Goal: Information Seeking & Learning: Learn about a topic

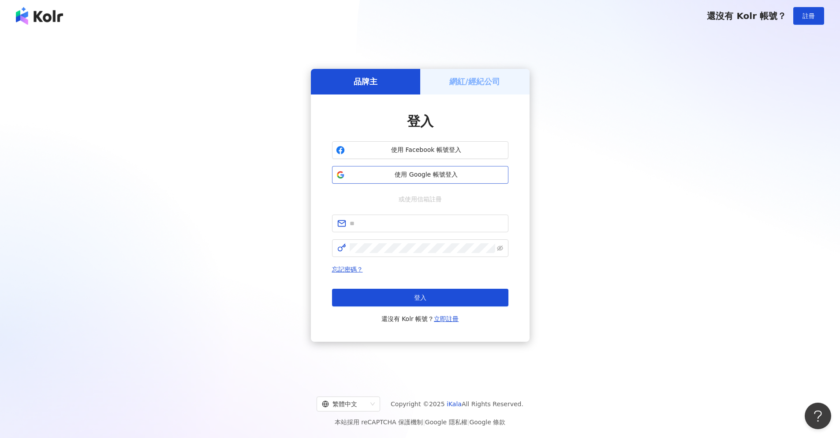
click at [401, 177] on span "使用 Google 帳號登入" at bounding box center [427, 174] width 156 height 9
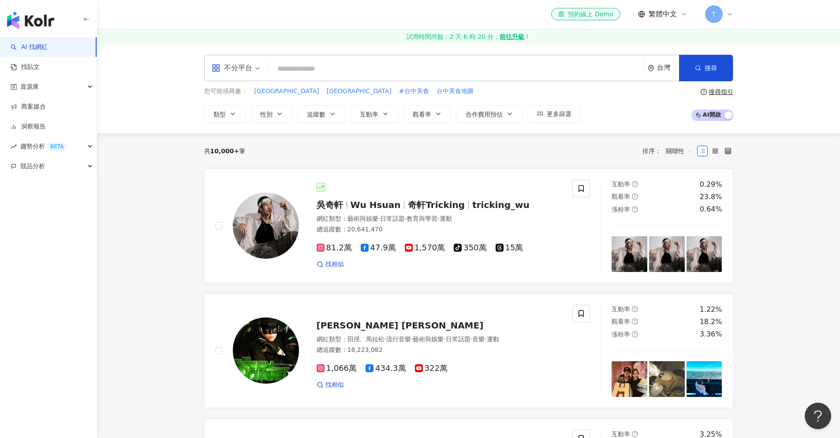
click at [386, 62] on input "search" at bounding box center [457, 68] width 368 height 17
type input "*"
type input "***"
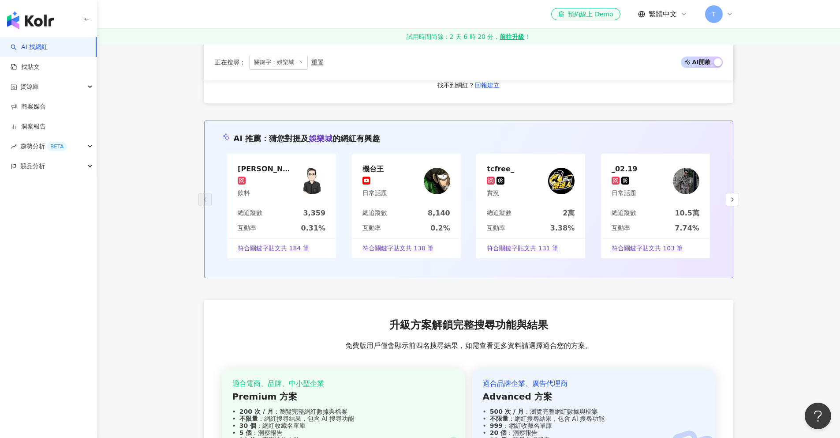
scroll to position [1698, 0]
click at [731, 192] on button "button" at bounding box center [732, 198] width 13 height 13
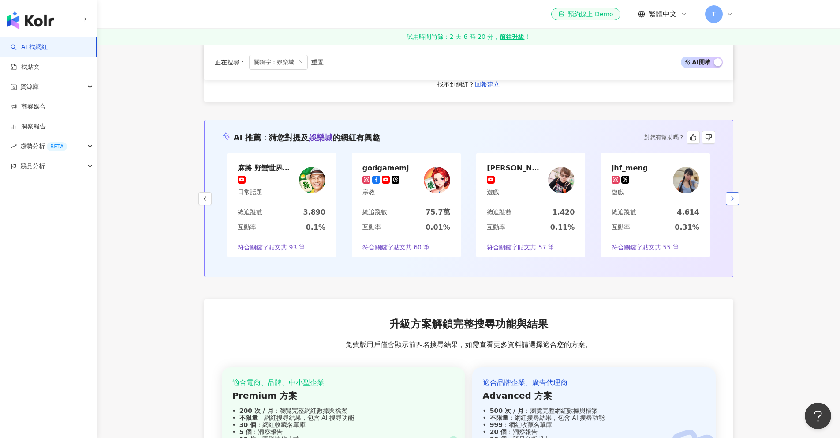
click at [731, 192] on button "button" at bounding box center [732, 198] width 13 height 13
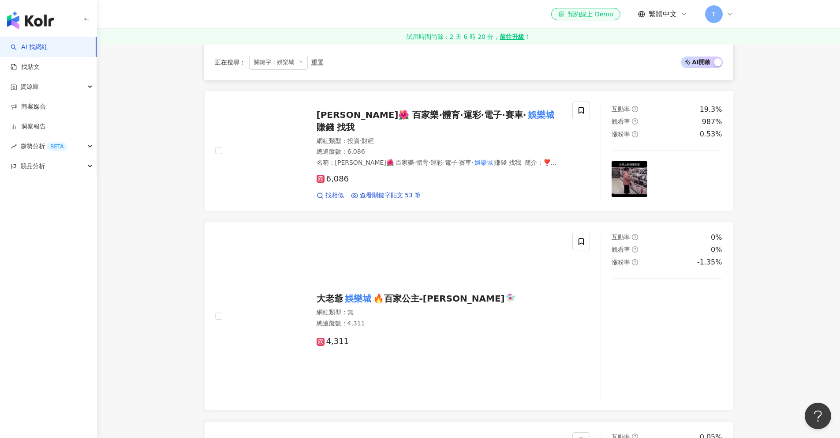
scroll to position [1358, 0]
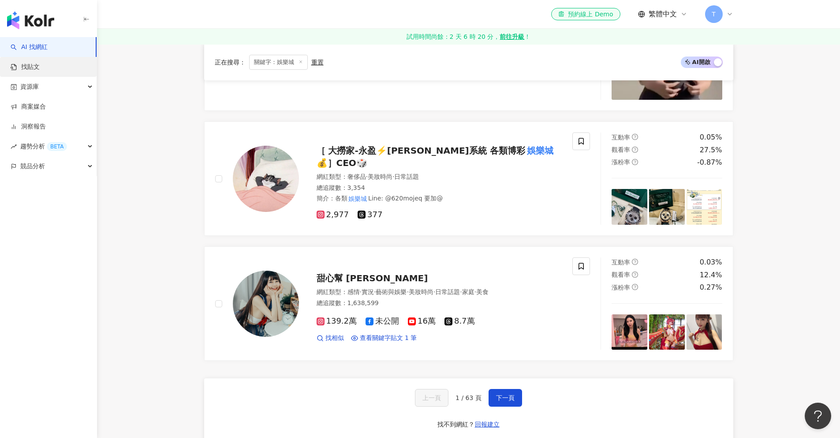
click at [38, 63] on link "找貼文" at bounding box center [25, 67] width 29 height 9
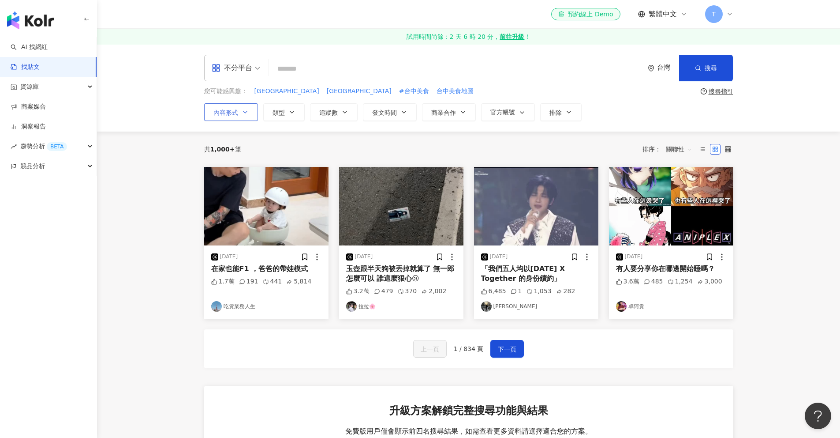
click at [247, 109] on icon "button" at bounding box center [245, 112] width 7 height 7
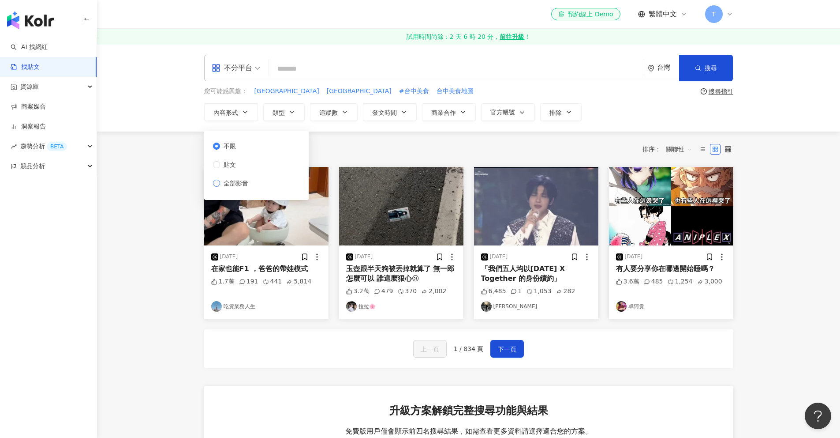
click at [250, 182] on span "全部影音" at bounding box center [236, 183] width 32 height 10
click at [301, 108] on button "類型" at bounding box center [283, 112] width 41 height 18
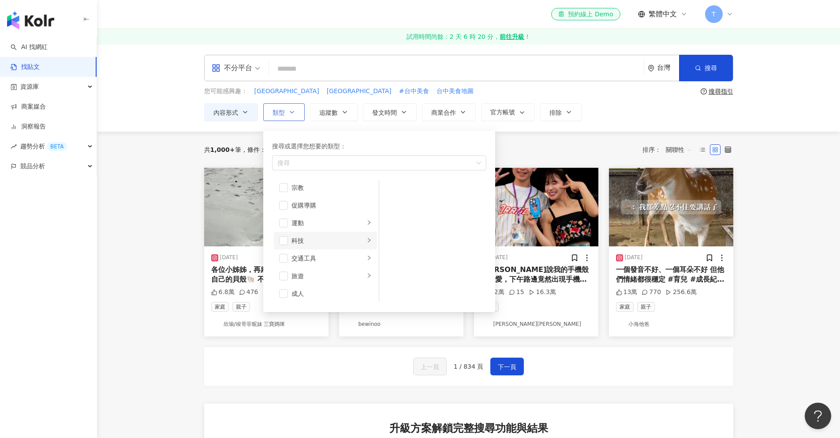
scroll to position [306, 0]
click at [306, 285] on li "成人" at bounding box center [325, 291] width 103 height 18
click at [306, 286] on div "成人" at bounding box center [332, 291] width 80 height 10
click at [317, 217] on li "影視娛樂" at bounding box center [325, 212] width 103 height 18
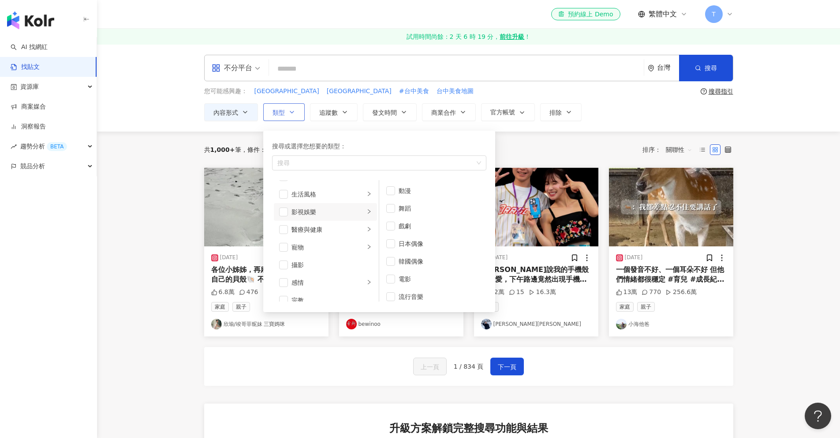
click at [296, 209] on div "影視娛樂" at bounding box center [328, 212] width 73 height 10
click at [284, 211] on span "button" at bounding box center [283, 211] width 9 height 9
click at [277, 211] on li "影視娛樂" at bounding box center [325, 212] width 103 height 18
click at [280, 212] on span "button" at bounding box center [283, 211] width 9 height 9
click at [393, 227] on span "button" at bounding box center [390, 225] width 9 height 9
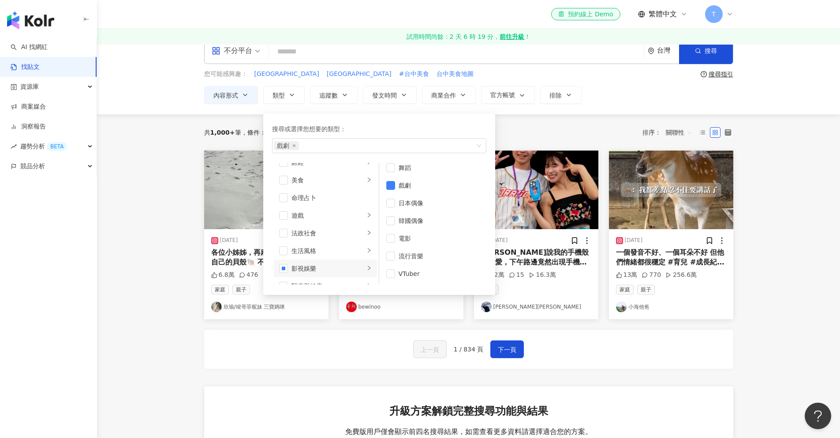
scroll to position [74, 0]
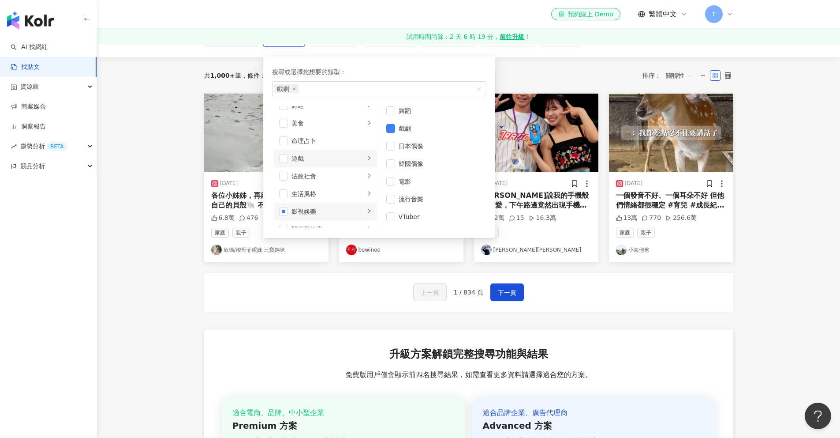
click at [308, 163] on div "遊戲" at bounding box center [328, 159] width 73 height 10
click at [394, 136] on span "button" at bounding box center [390, 134] width 9 height 9
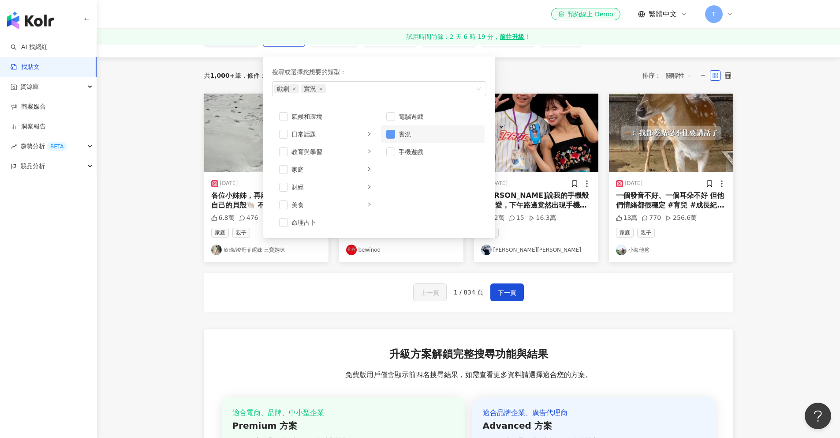
click at [391, 135] on span "button" at bounding box center [390, 134] width 9 height 9
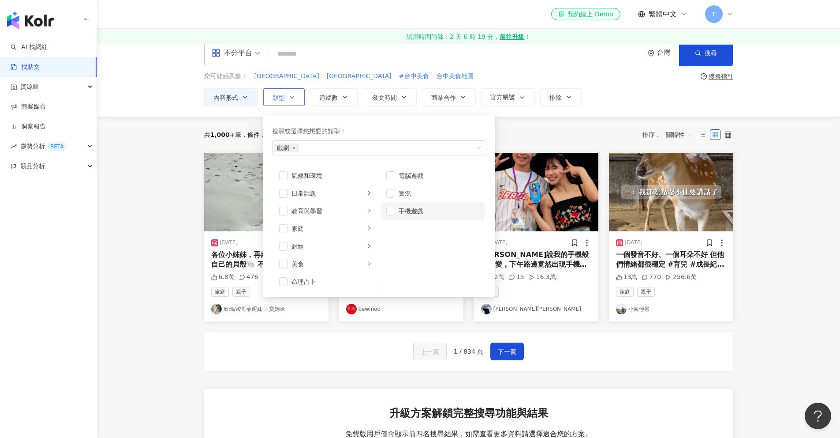
scroll to position [0, 0]
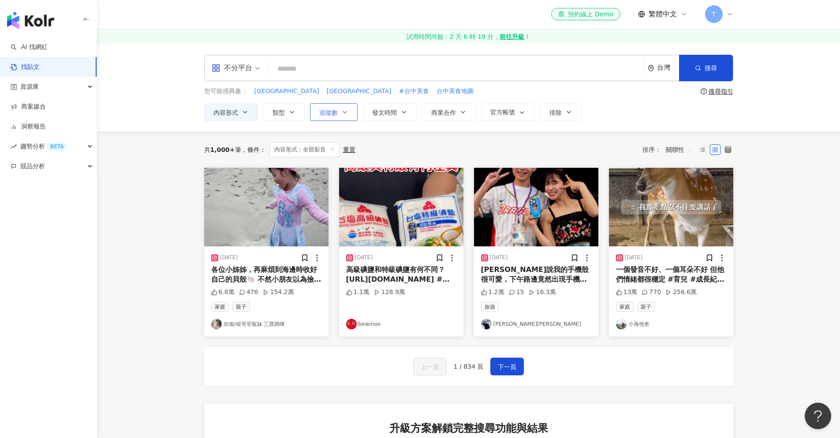
click at [326, 119] on button "追蹤數" at bounding box center [334, 112] width 48 height 18
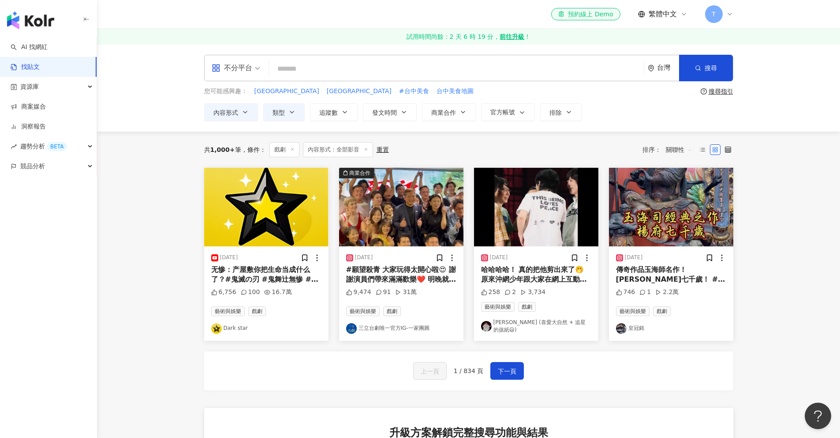
click at [418, 114] on div "內容形式 類型 追蹤數 發文時間 商業合作 官方帳號 排除 不限 貼文 全部影音 * - ******* 不限 小型 奈米網紅 (<1萬) 微型網紅 (1萬-…" at bounding box center [468, 112] width 529 height 18
click at [415, 115] on button "發文時間" at bounding box center [390, 112] width 54 height 18
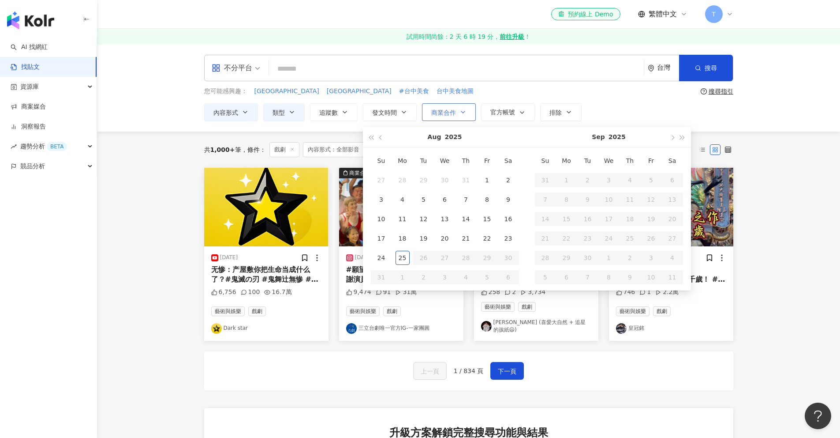
click at [461, 113] on button "商業合作" at bounding box center [449, 112] width 54 height 18
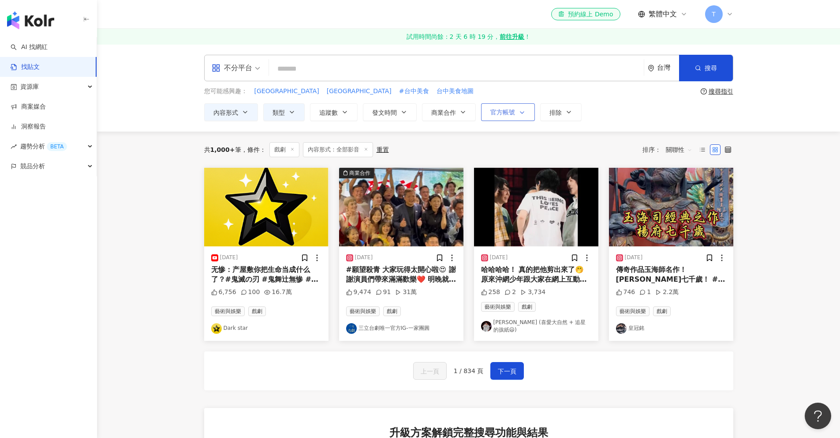
click at [520, 119] on button "官方帳號" at bounding box center [508, 112] width 54 height 18
click at [346, 116] on button "追蹤數" at bounding box center [334, 112] width 48 height 18
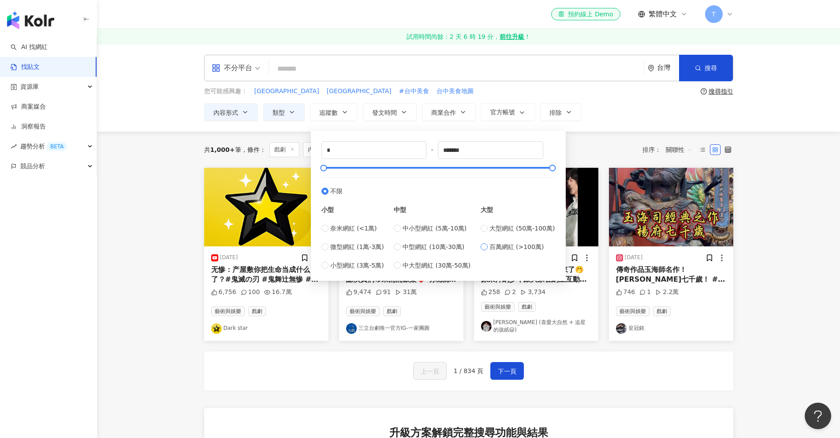
click at [509, 245] on span "百萬網紅 (>100萬)" at bounding box center [517, 247] width 55 height 10
type input "*******"
type input "*********"
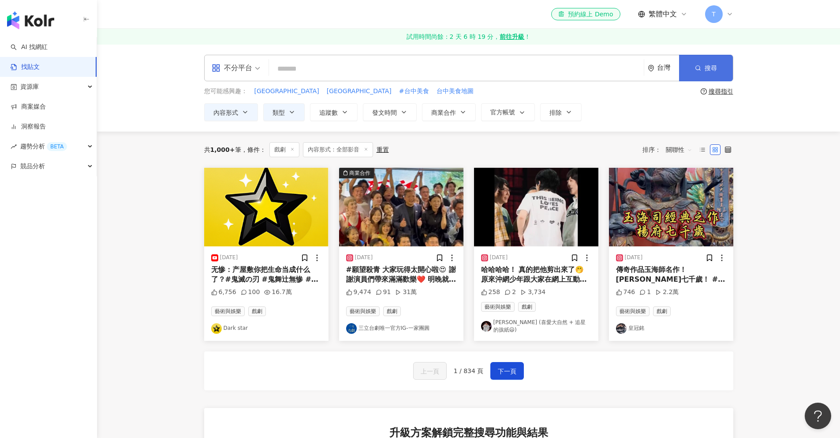
click at [720, 75] on button "搜尋" at bounding box center [706, 68] width 54 height 26
click at [345, 117] on button "追蹤數" at bounding box center [334, 112] width 48 height 18
click at [639, 121] on div "不分平台 台灣 搜尋 您可能感興趣： [GEOGRAPHIC_DATA] [GEOGRAPHIC_DATA] #台中美食 台中美食地圖 搜尋指引 內容形式 類…" at bounding box center [468, 87] width 743 height 87
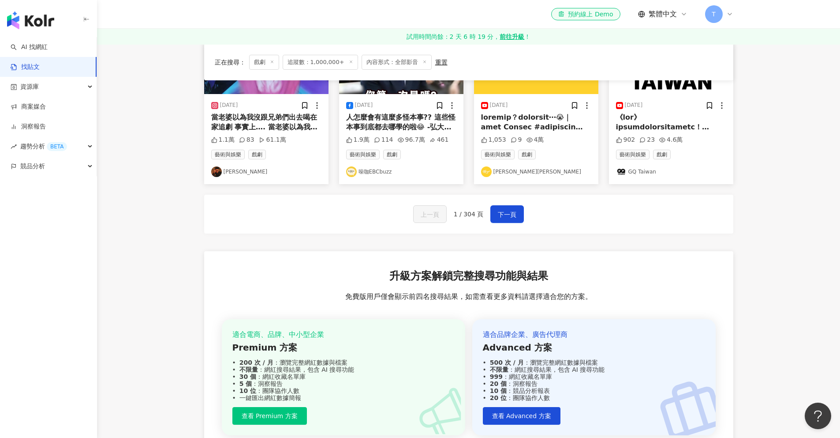
scroll to position [16, 0]
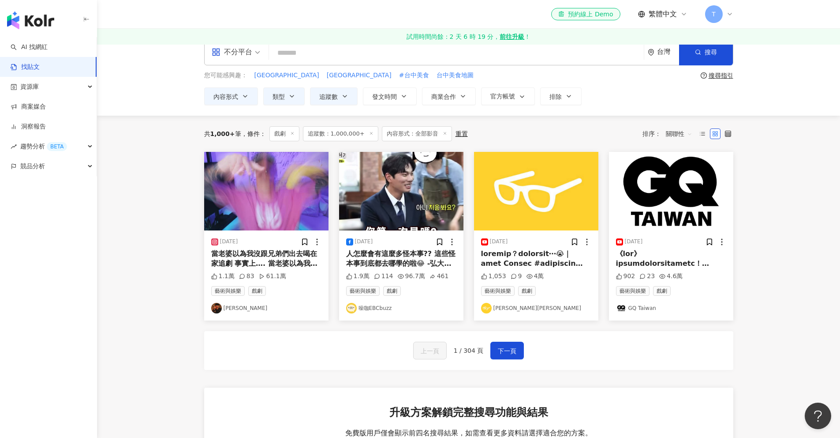
click at [514, 339] on div "上一頁 1 / 304 頁 下一頁" at bounding box center [468, 350] width 529 height 39
click at [511, 353] on span "下一頁" at bounding box center [507, 350] width 19 height 11
click at [514, 347] on span "下一頁" at bounding box center [507, 350] width 19 height 11
click at [339, 99] on button "追蹤數" at bounding box center [334, 96] width 48 height 18
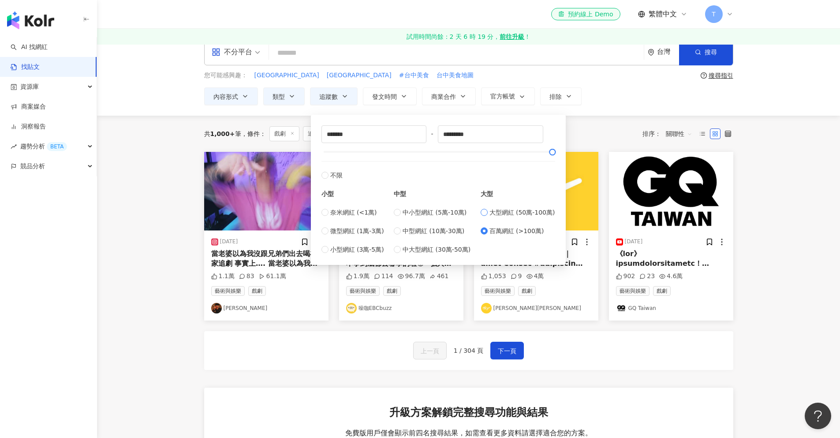
click at [502, 214] on span "大型網紅 (50萬-100萬)" at bounding box center [523, 212] width 66 height 10
type input "******"
click at [523, 360] on div "上一頁 1 / 304 頁 下一頁" at bounding box center [468, 350] width 529 height 39
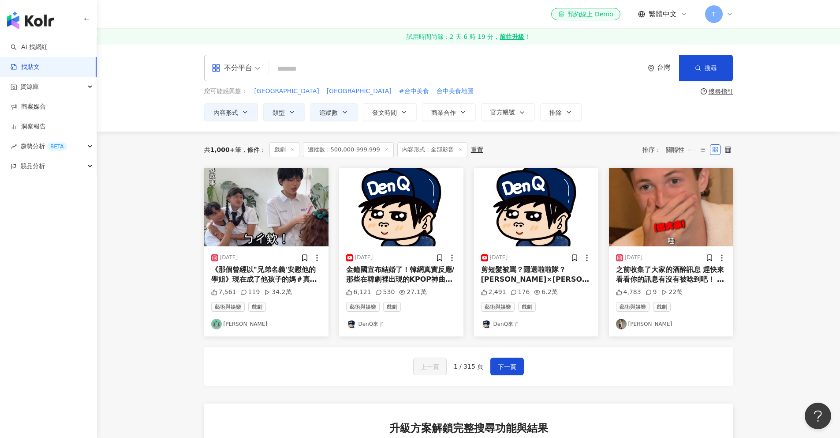
click at [40, 22] on img "button" at bounding box center [30, 20] width 47 height 18
